Goal: Information Seeking & Learning: Compare options

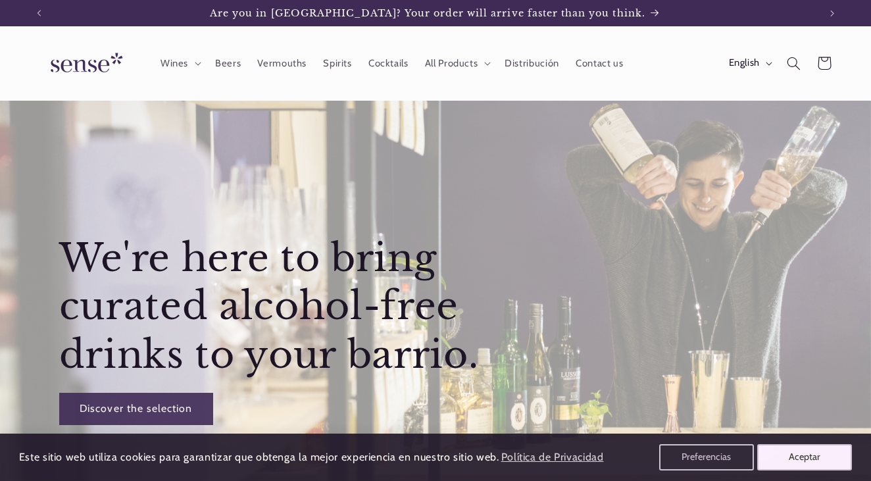
click at [784, 466] on button "Aceptar" at bounding box center [804, 457] width 95 height 26
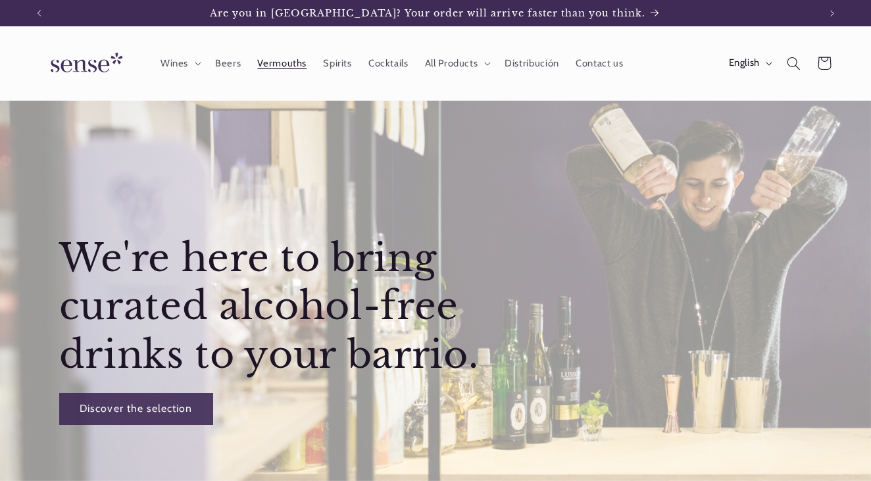
click at [280, 64] on span "Vermouths" at bounding box center [281, 63] width 49 height 12
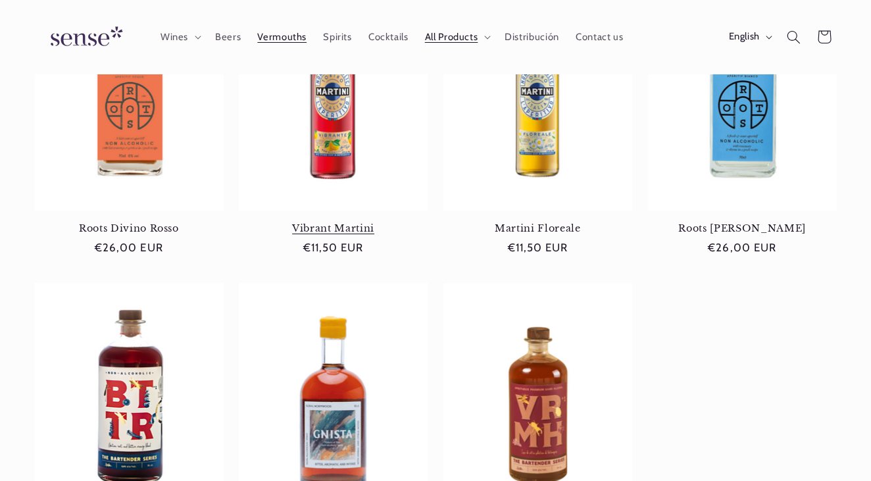
scroll to position [243, 0]
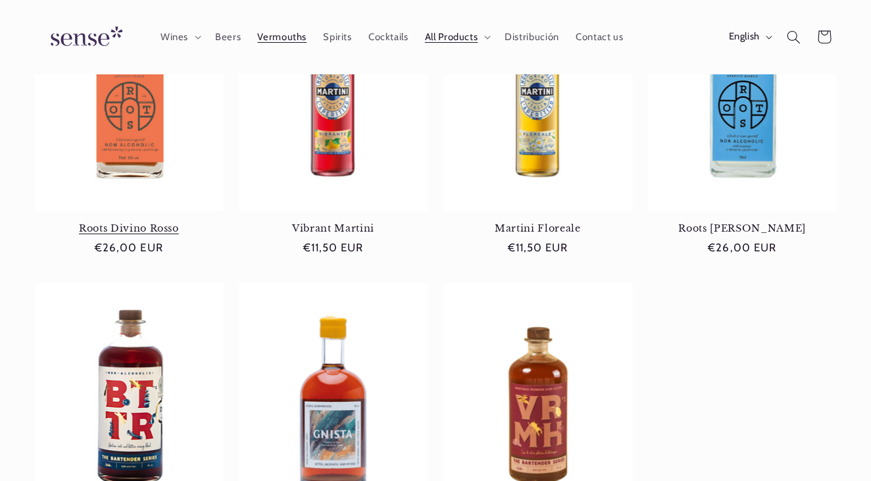
click at [161, 222] on link "Roots Divino Rosso" at bounding box center [129, 228] width 189 height 12
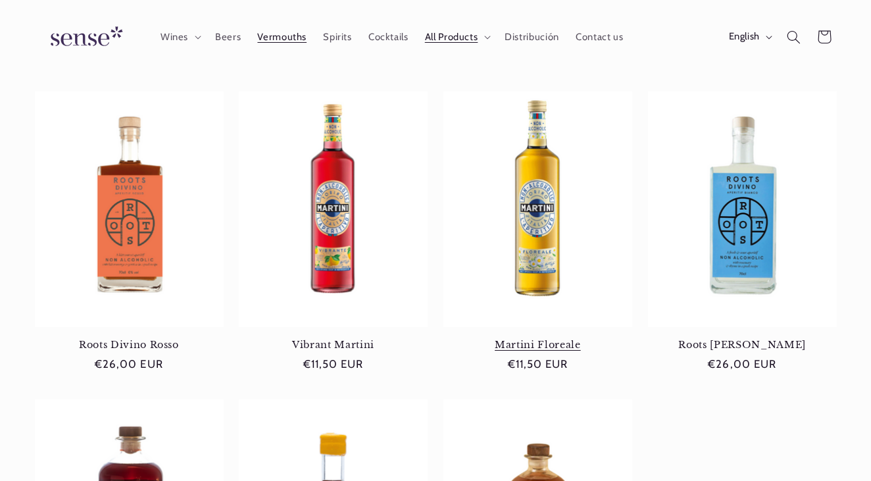
scroll to position [0, 780]
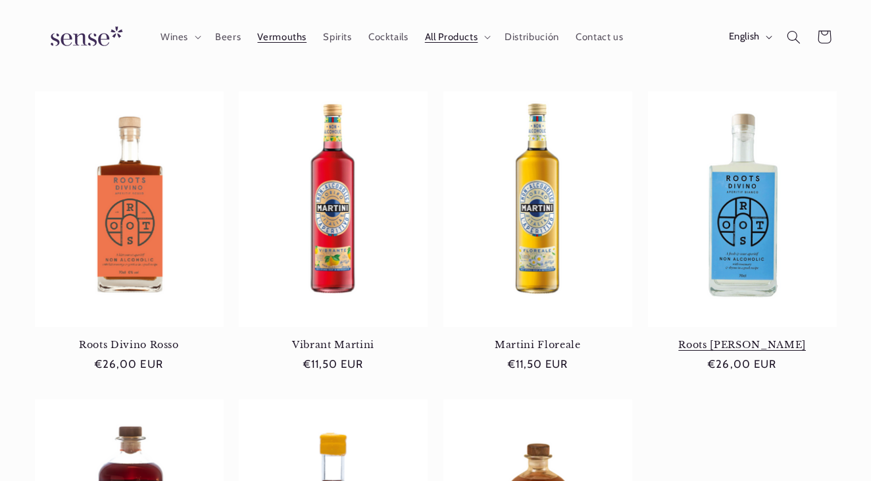
click at [735, 339] on link "Roots Divino Bianco" at bounding box center [742, 345] width 189 height 12
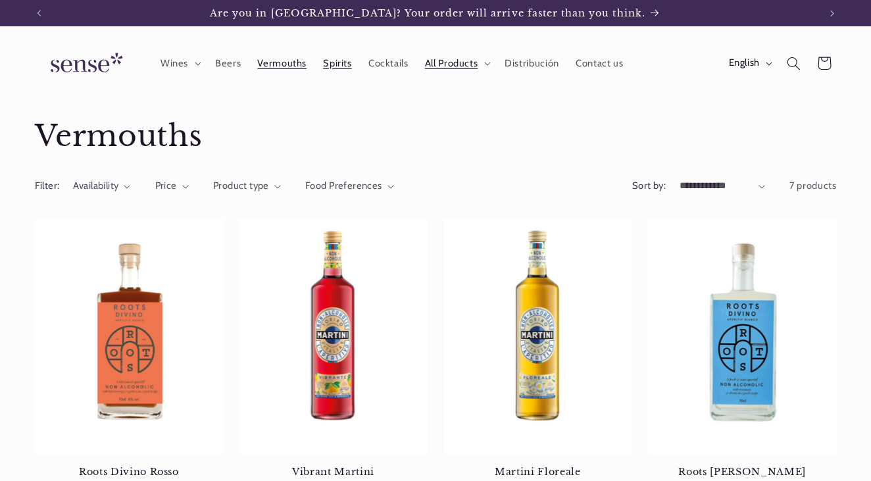
scroll to position [0, 0]
click at [324, 62] on span "Spirits" at bounding box center [337, 63] width 28 height 12
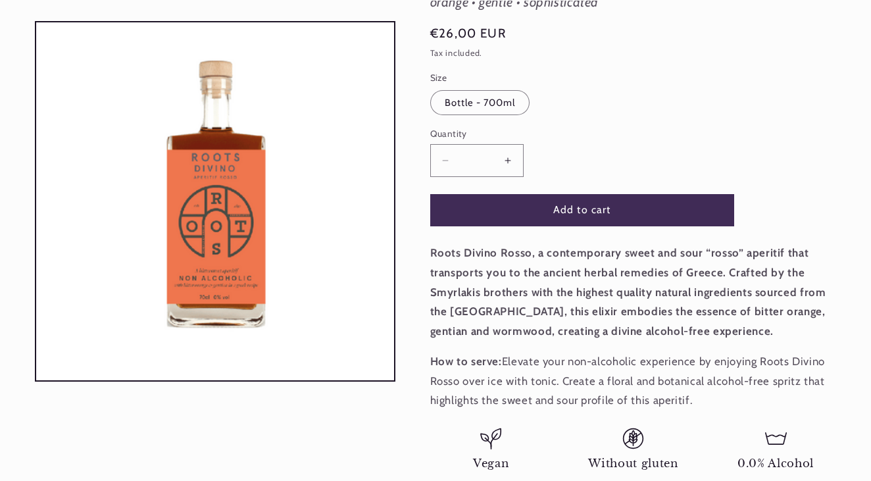
scroll to position [0, 780]
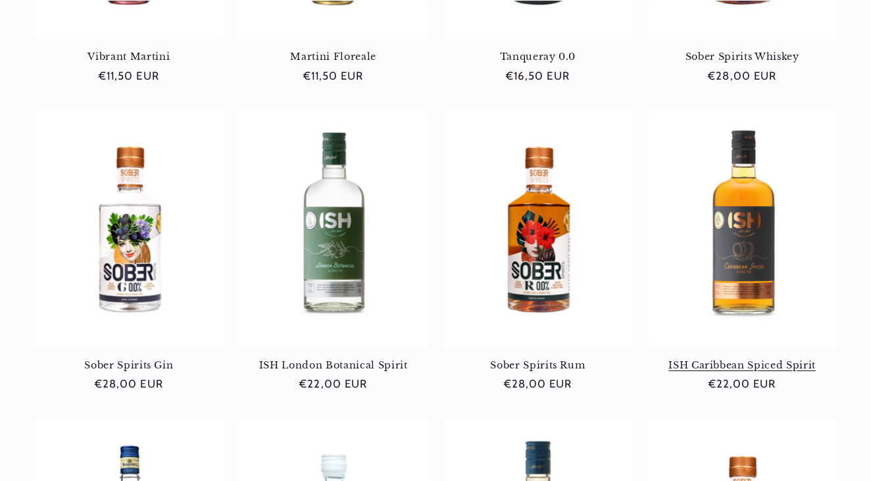
scroll to position [416, 0]
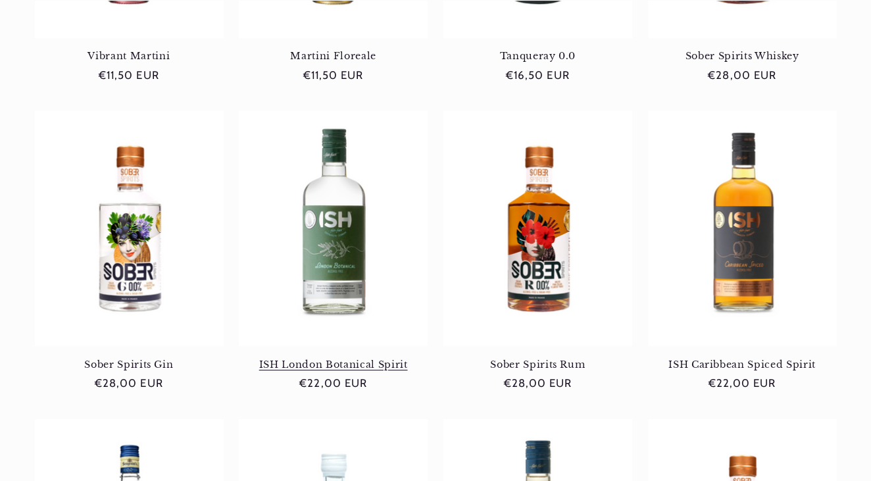
click at [343, 359] on link "ISH London Botanical Spirit" at bounding box center [333, 365] width 189 height 12
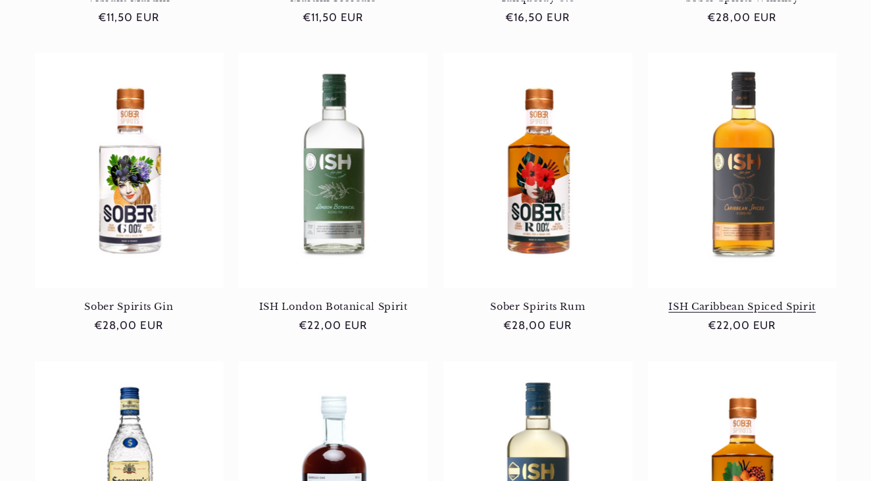
scroll to position [474, 0]
click at [747, 300] on link "ISH Caribbean Spiced Spirit" at bounding box center [742, 306] width 189 height 12
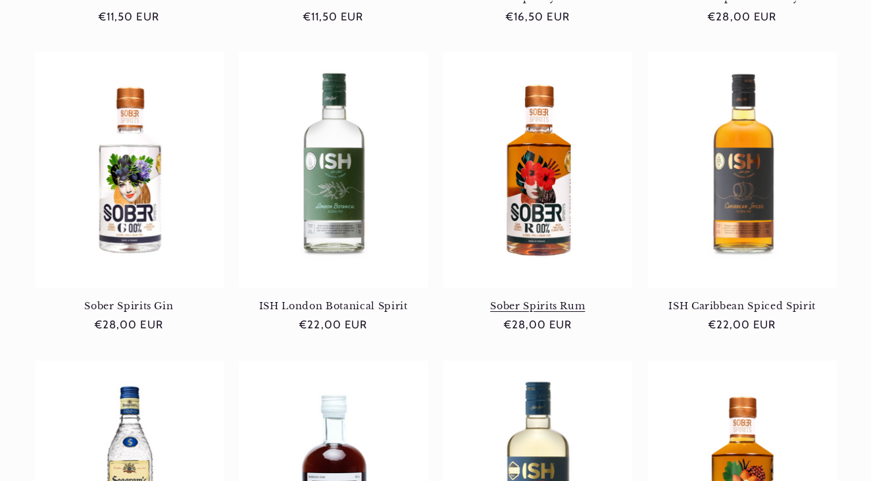
click at [576, 300] on link "Sober Spirits Rum" at bounding box center [537, 306] width 189 height 12
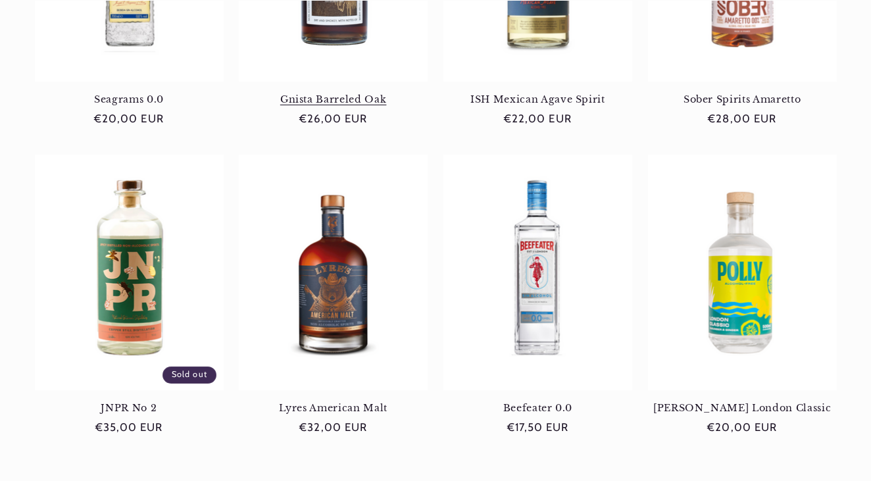
scroll to position [1066, 0]
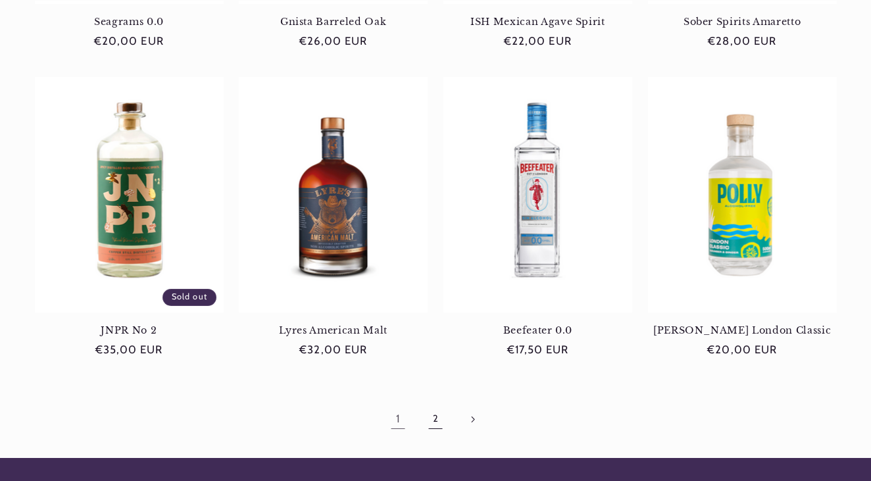
click at [437, 408] on link "2" at bounding box center [435, 419] width 30 height 30
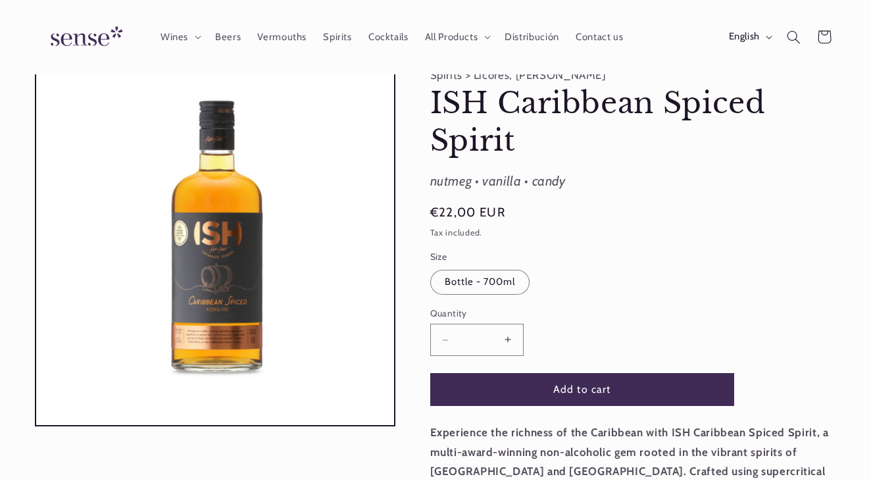
scroll to position [45, 0]
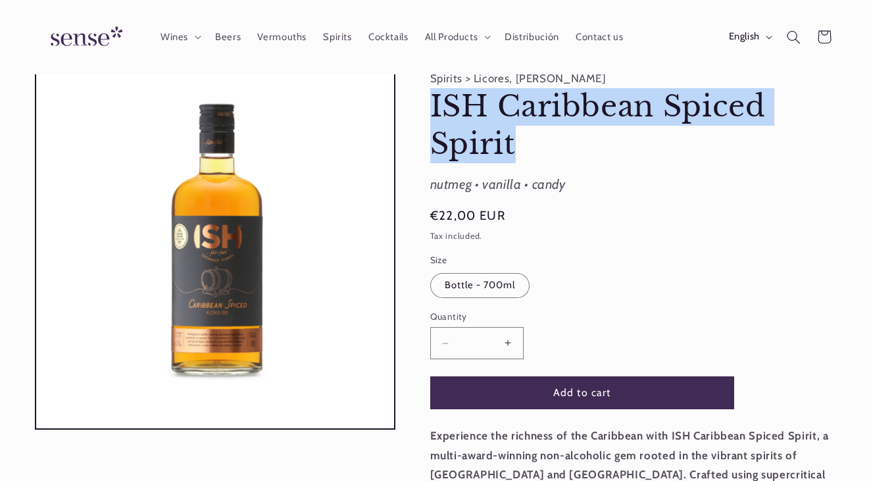
drag, startPoint x: 430, startPoint y: 104, endPoint x: 554, endPoint y: 141, distance: 129.0
click at [554, 141] on h1 "ISH Caribbean Spiced Spirit" at bounding box center [633, 125] width 407 height 74
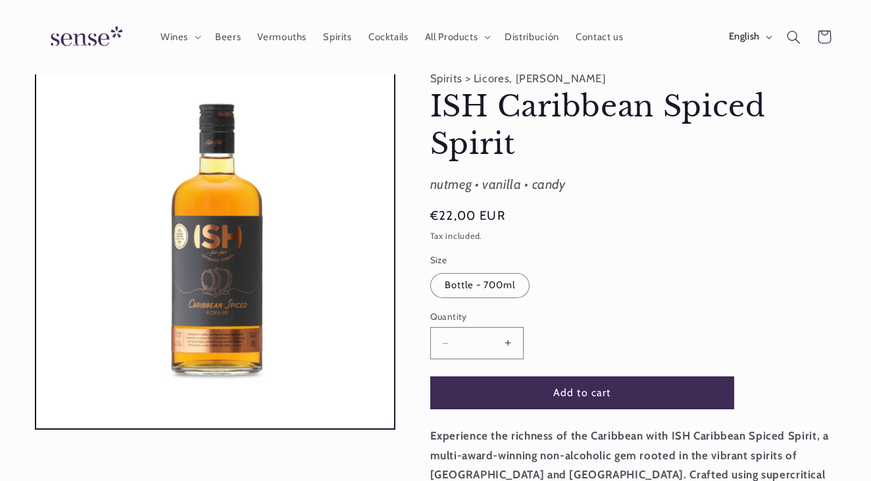
click at [555, 110] on h1 "ISH Caribbean Spiced Spirit" at bounding box center [633, 125] width 407 height 74
